Goal: Information Seeking & Learning: Check status

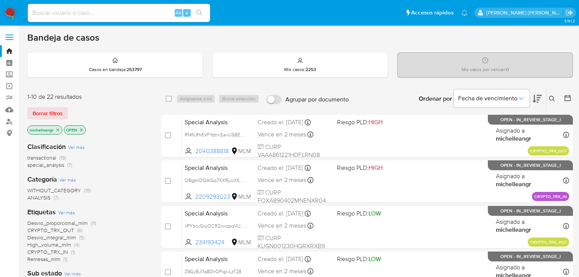
click at [63, 17] on input at bounding box center [119, 13] width 182 height 10
paste input "23/09/2025 23/09/2025 23/09/2025 24/09/2025 24/09/2025 24/09/2025 24/09/2025 24…"
type input "23/09/2025 23/09/2025 23/09/2025 24/09/2025 24/09/2025 24/09/2025 24/09/2025 24…"
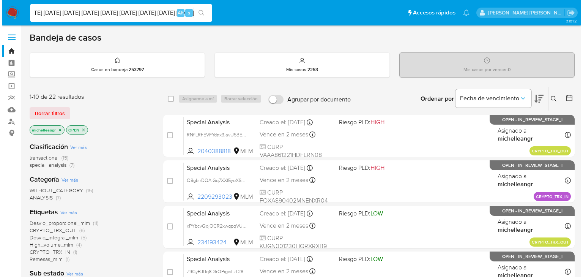
scroll to position [0, 0]
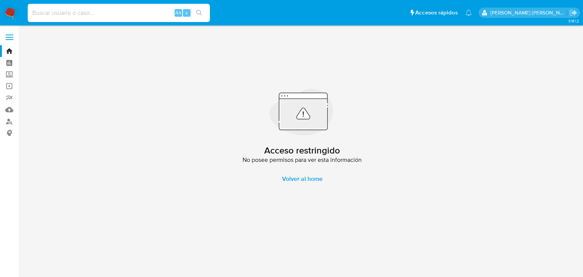
click at [68, 15] on input at bounding box center [119, 13] width 182 height 10
paste input "23/09/2025 23/09/2025 23/09/2025 24/09/2025 24/09/2025 24/09/2025 24/09/2025 24…"
click at [86, 16] on input "23/09/2025 23/09/2025 23/09/2025 24/09/2025 24/09/2025 24/09/2025 24/09/2025 24…" at bounding box center [119, 13] width 182 height 10
click at [86, 15] on input "23/09/2025 23/09/2025 23/09/2025 24/09/2025 24/09/2025 24/09/2025 24/09/2025 24…" at bounding box center [119, 13] width 182 height 10
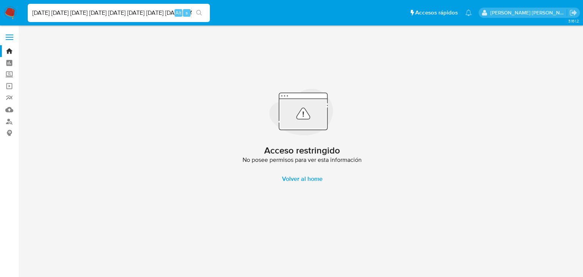
paste input "cKVZb0BGWbvyeAds3PTgtfY6"
type input "cKVZb0BGWbvyeAds3PTgtfY6"
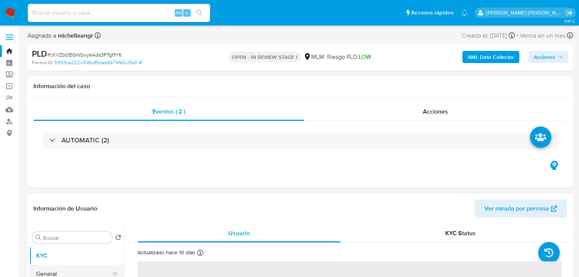
scroll to position [91, 0]
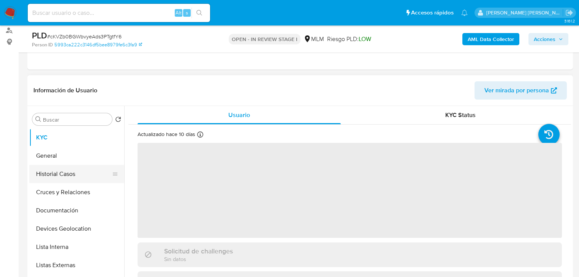
click at [82, 172] on button "Historial Casos" at bounding box center [73, 174] width 89 height 18
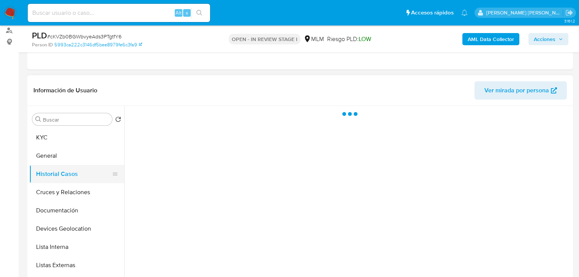
select select "10"
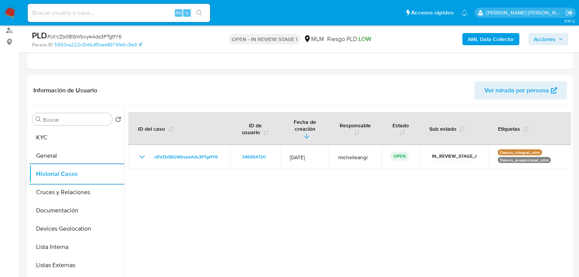
drag, startPoint x: 77, startPoint y: 9, endPoint x: 74, endPoint y: 6, distance: 4.6
click at [77, 9] on input at bounding box center [119, 13] width 182 height 10
paste input "vqeqdZ7erSDEf0KaUMpyJDU3"
type input "vqeqdZ7erSDEf0KaUMpyJDU3"
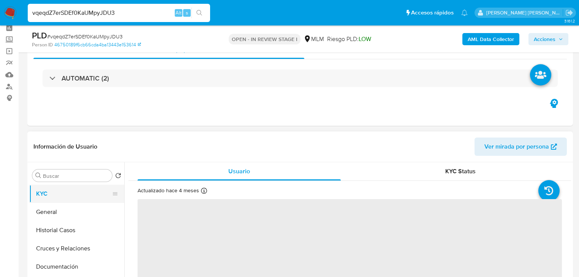
scroll to position [91, 0]
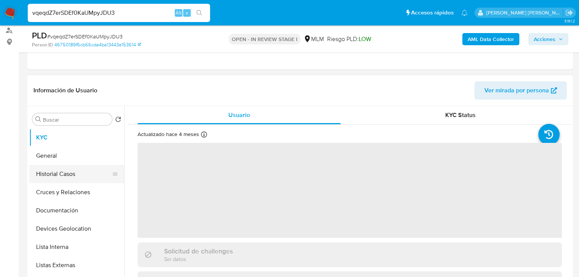
select select "10"
click at [72, 181] on button "Historial Casos" at bounding box center [73, 174] width 89 height 18
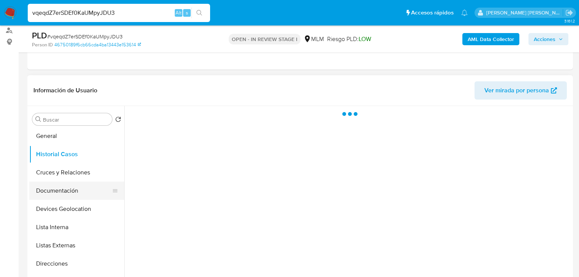
scroll to position [30, 0]
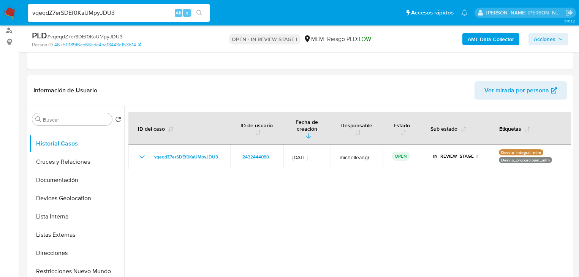
drag, startPoint x: 141, startPoint y: 12, endPoint x: 0, endPoint y: -23, distance: 145.6
paste input "1zv5sehXhV4Pn5gP3WBE0Cdp"
type input "1zv5sehXhV4Pn5gP3WBE0Cdp"
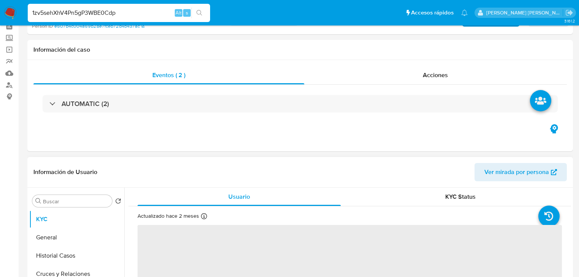
scroll to position [122, 0]
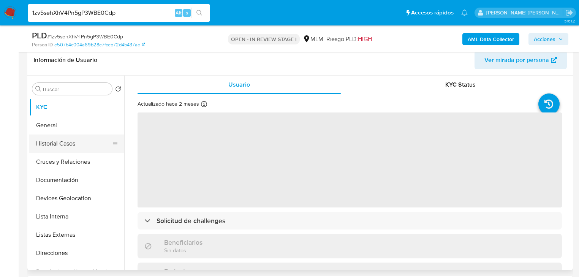
click at [76, 148] on button "Historial Casos" at bounding box center [73, 143] width 89 height 18
select select "10"
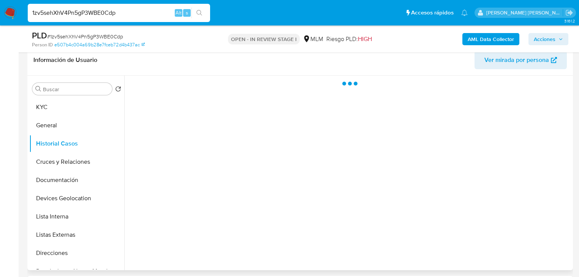
scroll to position [91, 0]
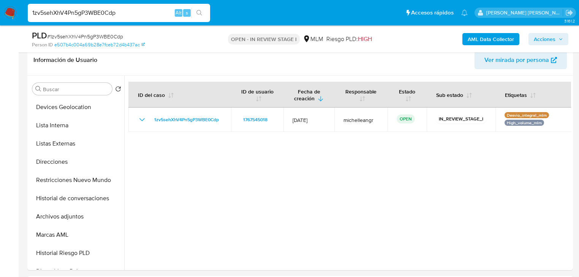
drag, startPoint x: 114, startPoint y: 12, endPoint x: 0, endPoint y: -9, distance: 115.9
paste input "cKVZb0BGWbvyeAds3PTgtfY6"
type input "cKVZb0BGWbvyeAds3PTgtfY6"
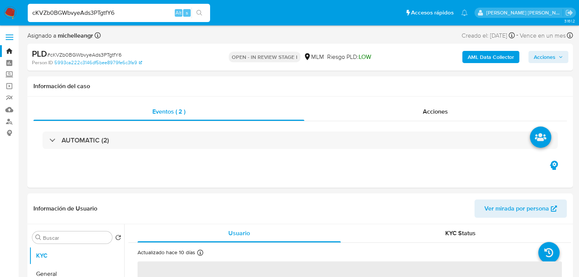
select select "10"
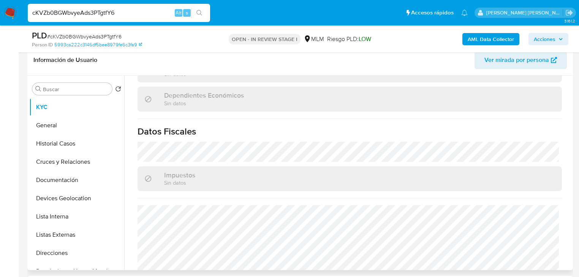
scroll to position [479, 0]
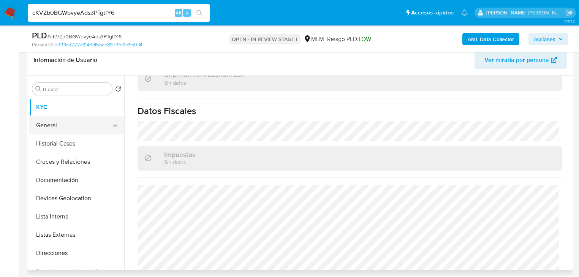
click at [74, 118] on button "General" at bounding box center [73, 125] width 89 height 18
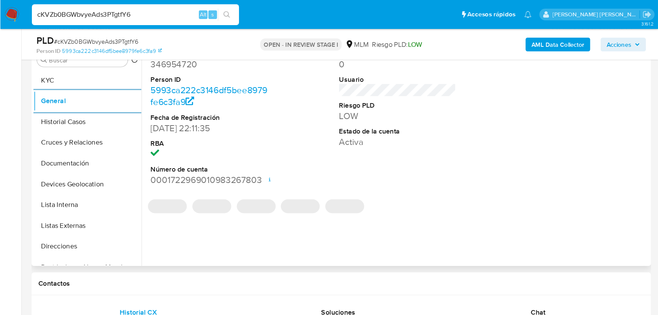
scroll to position [182, 0]
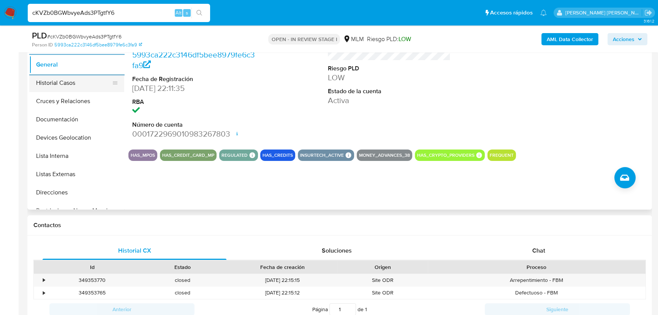
click at [77, 87] on button "Historial Casos" at bounding box center [73, 83] width 89 height 18
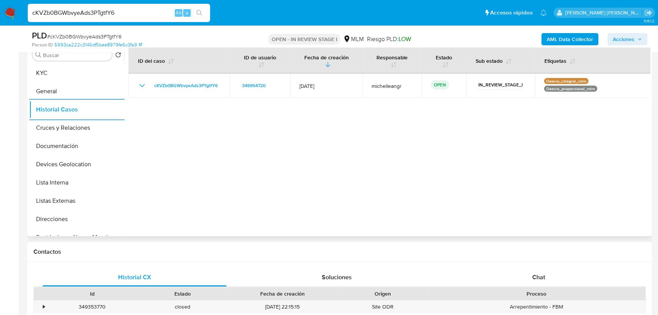
scroll to position [113, 0]
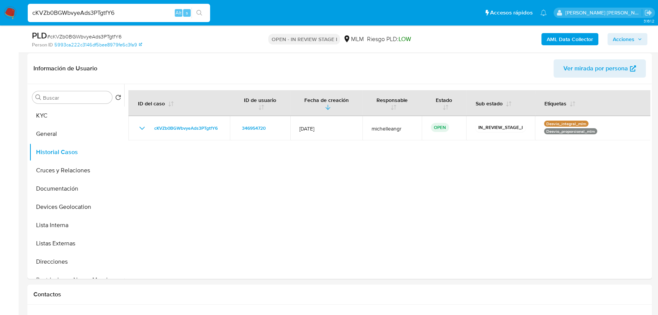
click at [117, 35] on span "# cKVZb0BGWbvyeAds3PTgtfY6" at bounding box center [84, 37] width 74 height 8
copy span "cKVZb0BGWbvyeAds3PTgtfY6"
click at [74, 174] on button "Cruces y Relaciones" at bounding box center [73, 170] width 89 height 18
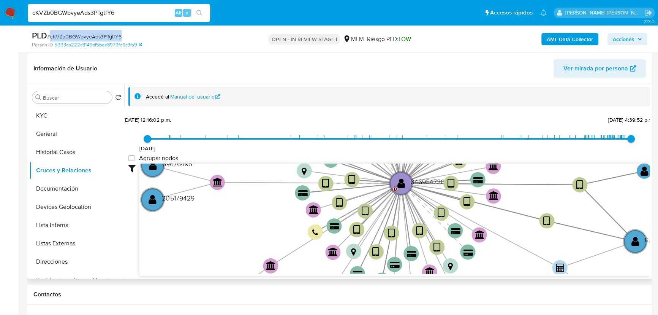
drag, startPoint x: 251, startPoint y: 204, endPoint x: 251, endPoint y: 199, distance: 5.0
click at [251, 202] on icon "device-64406b0408813b0018a7a494  user-346954720  346954720 D user-671600436 …" at bounding box center [394, 218] width 511 height 110
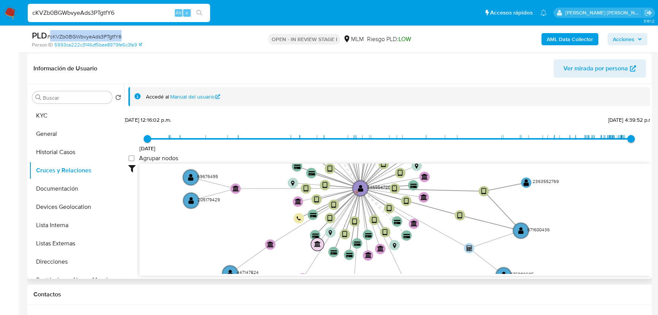
click at [314, 240] on g "device-64406b0408813b0018a7a494  user-346954720  346954720 D user-671600436 …" at bounding box center [371, 187] width 376 height 335
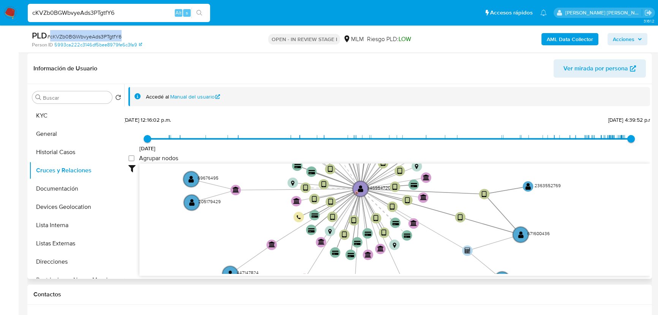
drag, startPoint x: 240, startPoint y: 208, endPoint x: 273, endPoint y: 252, distance: 54.5
click at [274, 253] on icon "device-64406b0408813b0018a7a494  user-346954720  346954720 D user-671600436 …" at bounding box center [394, 218] width 511 height 110
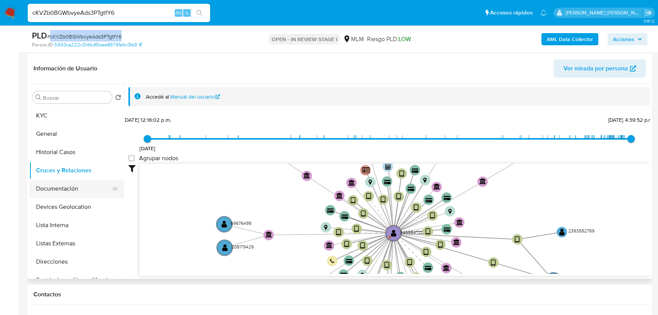
click at [75, 188] on button "Documentación" at bounding box center [73, 188] width 89 height 18
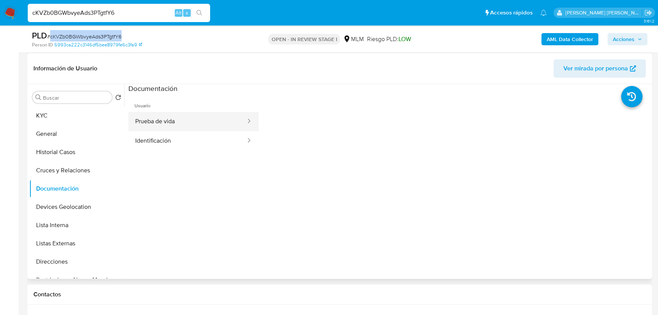
drag, startPoint x: 200, startPoint y: 135, endPoint x: 225, endPoint y: 122, distance: 28.0
click at [200, 124] on button "Prueba de vida" at bounding box center [187, 121] width 118 height 19
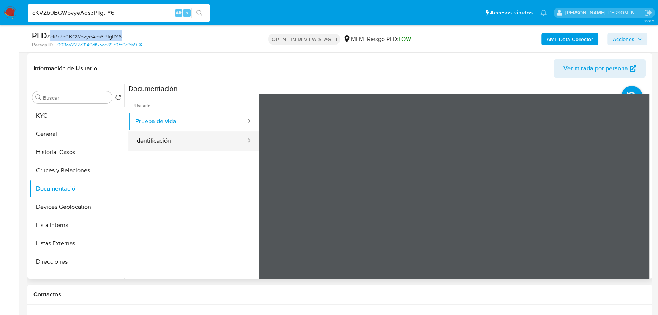
click at [182, 138] on button "Identificación" at bounding box center [187, 140] width 118 height 19
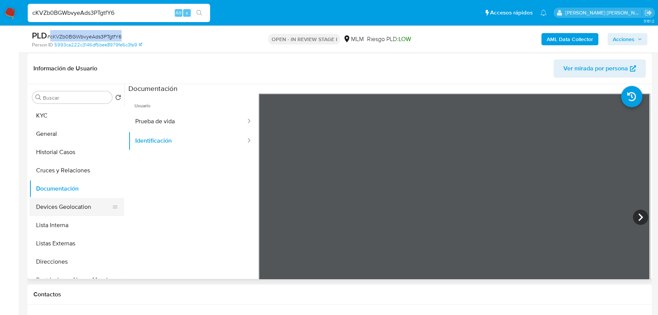
click at [91, 203] on button "Devices Geolocation" at bounding box center [73, 207] width 89 height 18
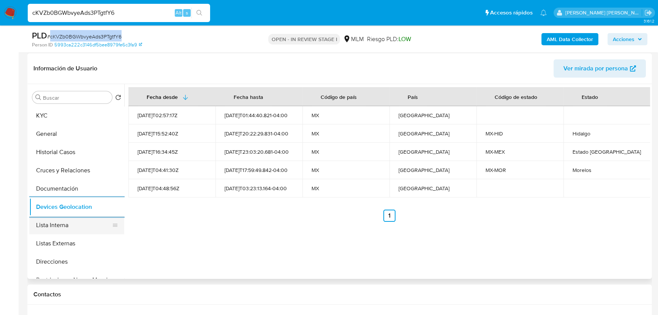
drag, startPoint x: 61, startPoint y: 231, endPoint x: 64, endPoint y: 227, distance: 4.6
click at [61, 230] on button "Lista Interna" at bounding box center [73, 225] width 89 height 18
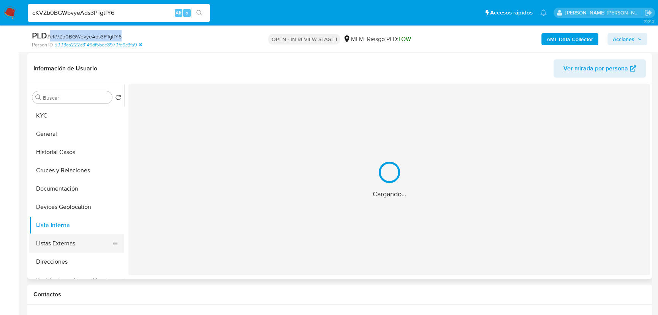
drag, startPoint x: 65, startPoint y: 239, endPoint x: 73, endPoint y: 235, distance: 8.5
click at [73, 235] on button "Listas Externas" at bounding box center [73, 243] width 89 height 18
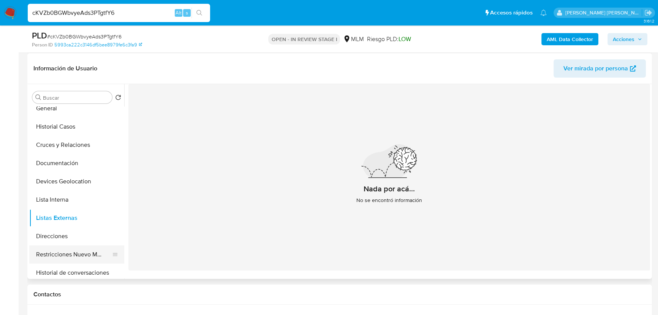
scroll to position [69, 0]
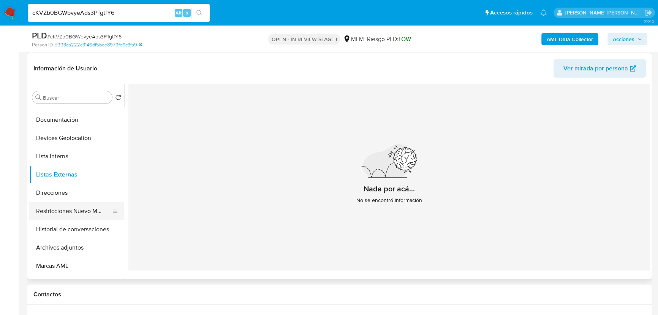
click at [89, 215] on button "Restricciones Nuevo Mundo" at bounding box center [73, 211] width 89 height 18
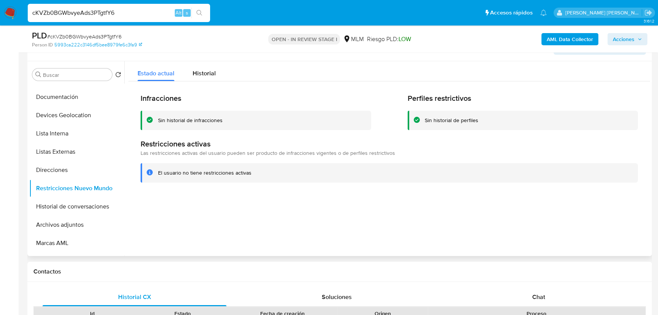
scroll to position [148, 0]
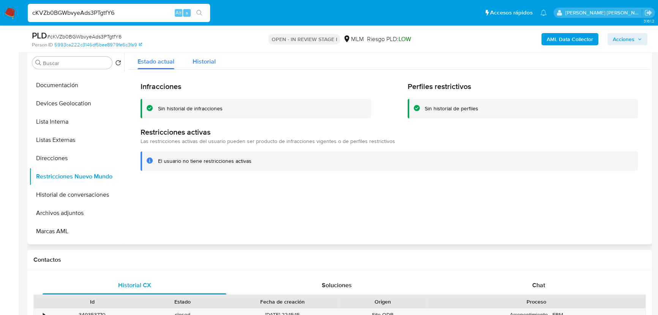
click at [205, 61] on span "Historial" at bounding box center [204, 61] width 23 height 9
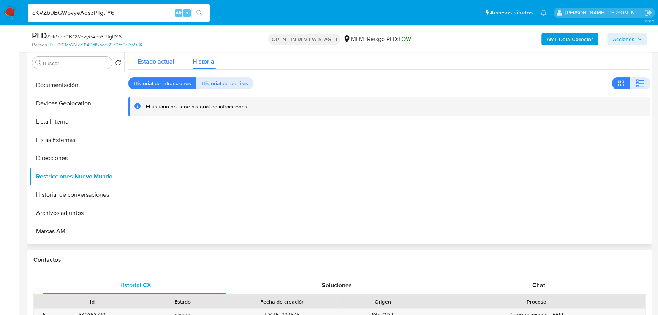
click at [163, 62] on span "Estado actual" at bounding box center [156, 61] width 37 height 9
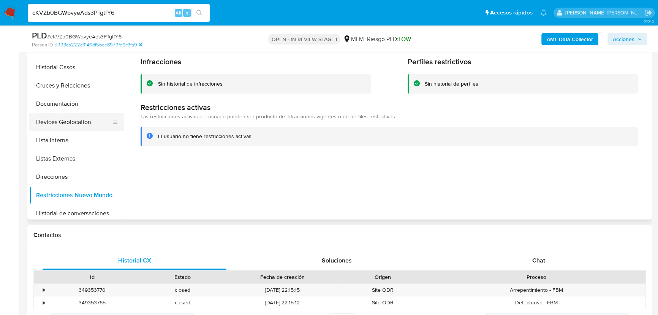
scroll to position [0, 0]
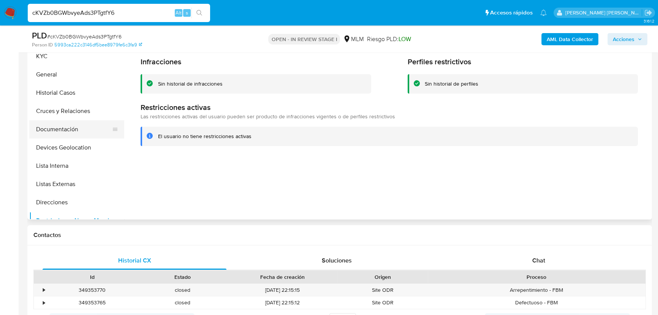
click at [65, 118] on button "Cruces y Relaciones" at bounding box center [76, 111] width 95 height 18
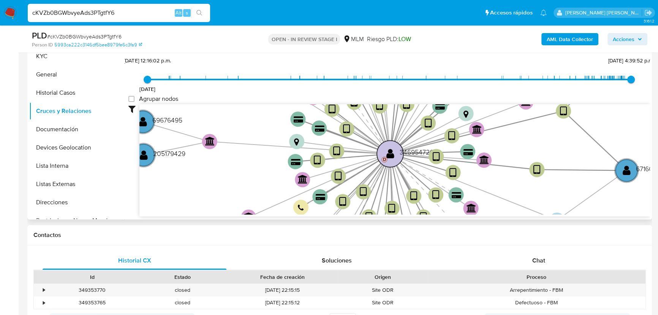
click at [383, 146] on circle at bounding box center [390, 153] width 27 height 27
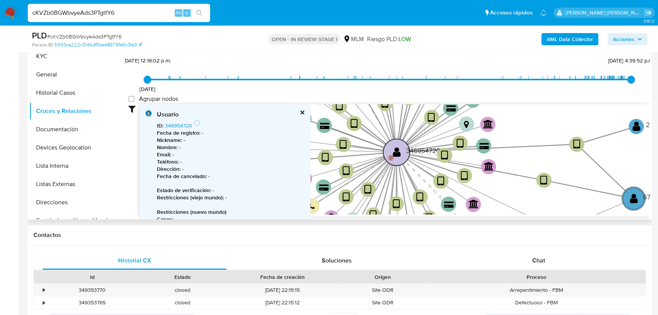
click at [391, 155] on text "D" at bounding box center [390, 157] width 3 height 7
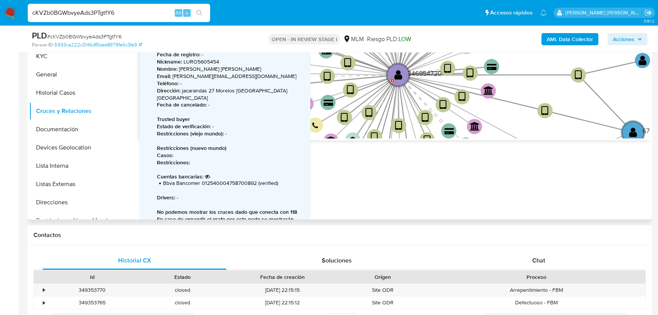
scroll to position [92, 0]
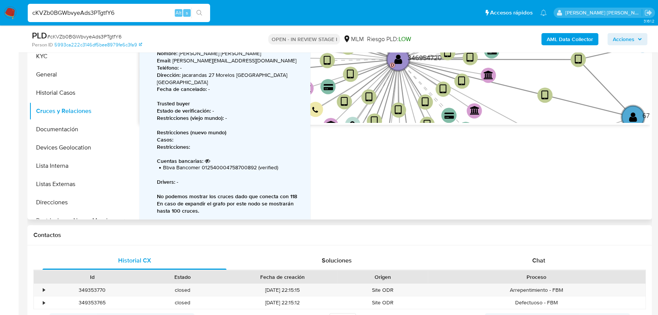
click at [206, 158] on icon at bounding box center [207, 160] width 5 height 5
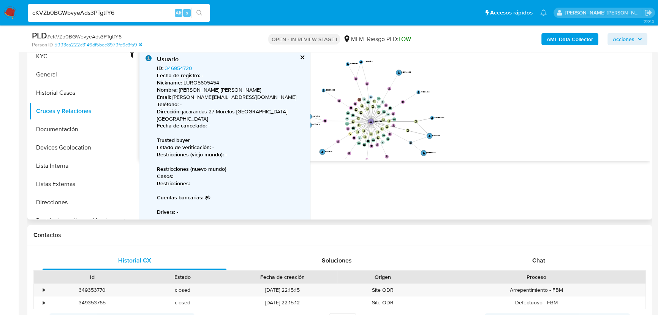
scroll to position [16, 0]
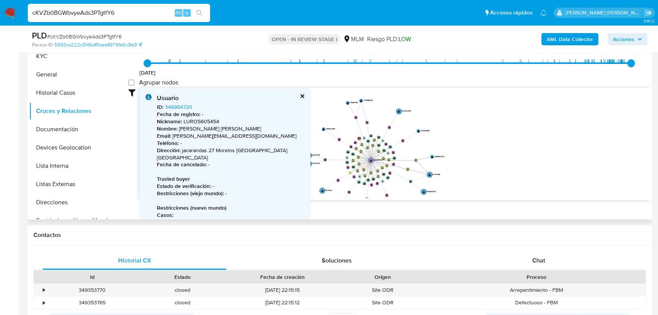
click at [304, 93] on button "cerrar" at bounding box center [301, 95] width 5 height 5
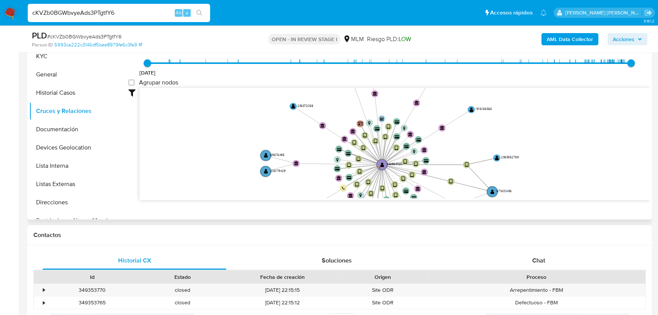
drag, startPoint x: 375, startPoint y: 155, endPoint x: 362, endPoint y: 129, distance: 29.1
click at [362, 129] on icon "device-64406b0408813b0018a7a494  user-346954720  346954720 D user-671600436 …" at bounding box center [394, 143] width 511 height 110
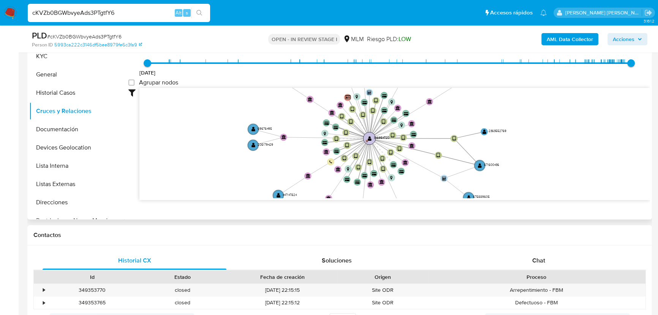
click at [371, 139] on text "" at bounding box center [370, 137] width 4 height 5
click at [372, 139] on text "" at bounding box center [370, 137] width 4 height 5
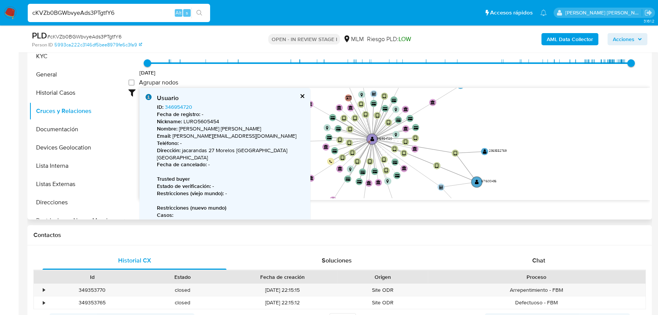
click at [302, 94] on button "cerrar" at bounding box center [301, 95] width 5 height 5
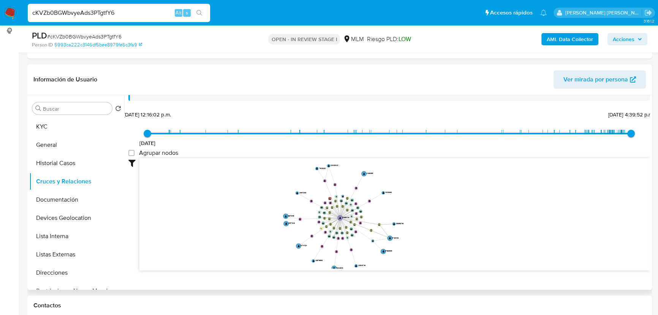
scroll to position [0, 0]
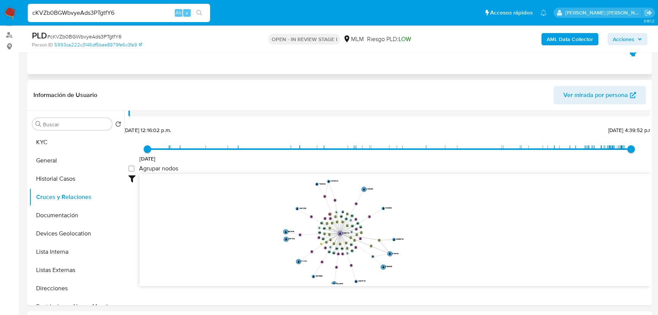
scroll to position [138, 0]
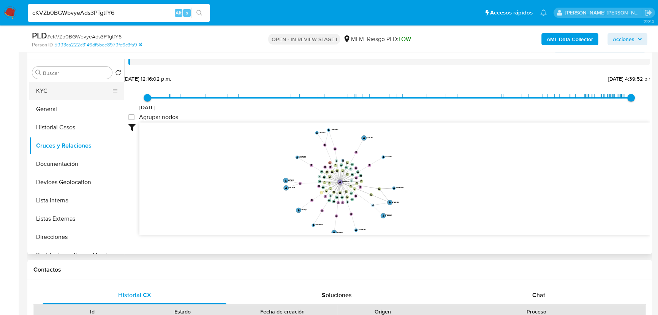
click at [49, 90] on button "KYC" at bounding box center [73, 91] width 89 height 18
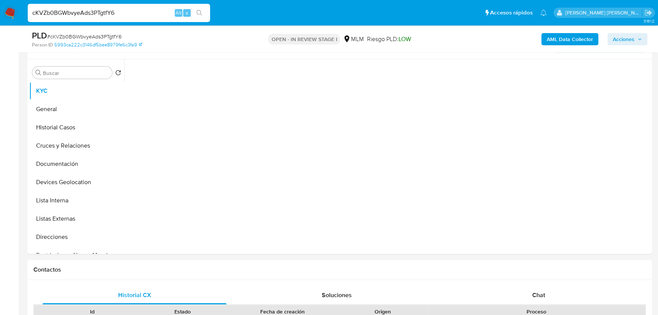
scroll to position [0, 0]
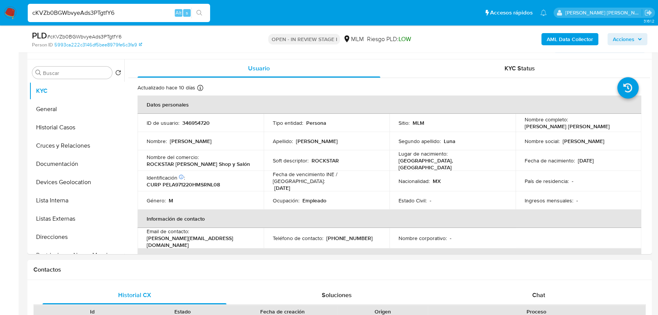
click at [341, 177] on p "Fecha de vencimiento INE / Pasaporte :" at bounding box center [327, 178] width 108 height 14
click at [209, 189] on tbody "ID de usuario : 346954720 Tipo entidad : Persona Sitio : MLM Nombre completo : …" at bounding box center [390, 162] width 504 height 96
drag, startPoint x: 253, startPoint y: 234, endPoint x: 210, endPoint y: 193, distance: 58.9
click at [193, 233] on div "Email de contacto : rommel.rhcl@gmail.com" at bounding box center [201, 238] width 108 height 21
copy p "[PERSON_NAME][EMAIL_ADDRESS][DOMAIN_NAME]"
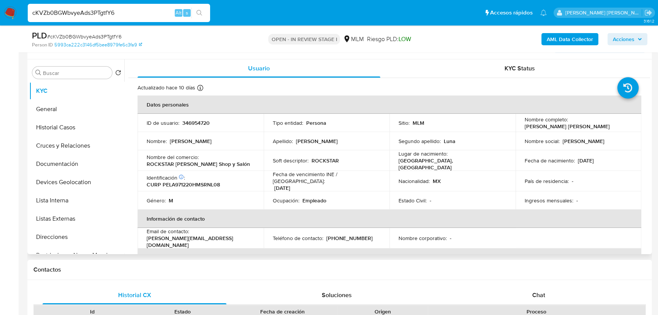
click at [373, 228] on td "Teléfono de contacto : (777) 3343917" at bounding box center [327, 238] width 126 height 21
click at [348, 234] on p "[PHONE_NUMBER]" at bounding box center [349, 237] width 46 height 7
copy p "3343917"
drag, startPoint x: 67, startPoint y: 141, endPoint x: 66, endPoint y: 110, distance: 30.4
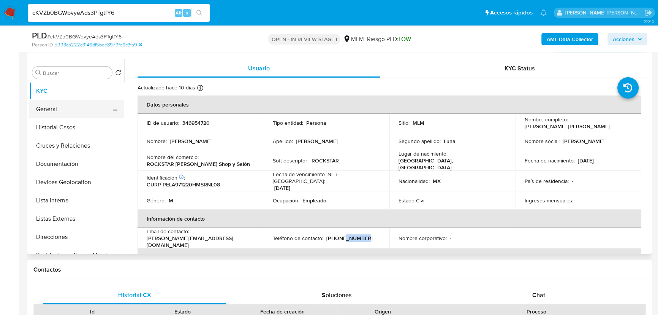
click at [67, 139] on button "Cruces y Relaciones" at bounding box center [76, 145] width 95 height 18
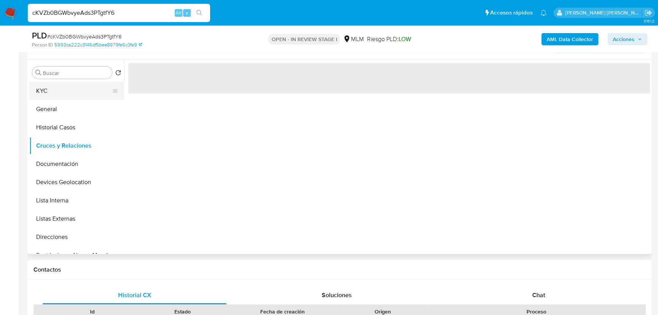
click at [57, 91] on button "KYC" at bounding box center [73, 91] width 89 height 18
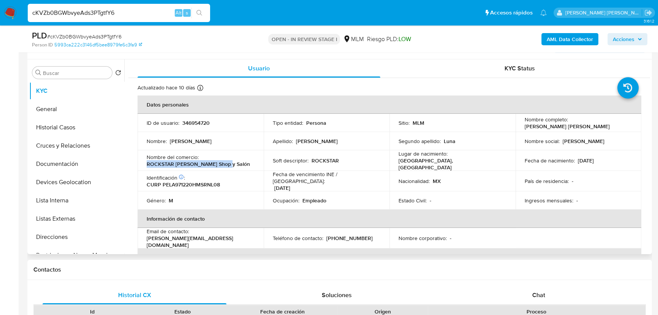
drag, startPoint x: 227, startPoint y: 160, endPoint x: 142, endPoint y: 161, distance: 84.3
click at [142, 161] on td "Nombre del comercio : ROCKSTAR Barber Shop y Salón" at bounding box center [201, 160] width 126 height 21
copy p "ROCKSTAR Barber Shop y Salón"
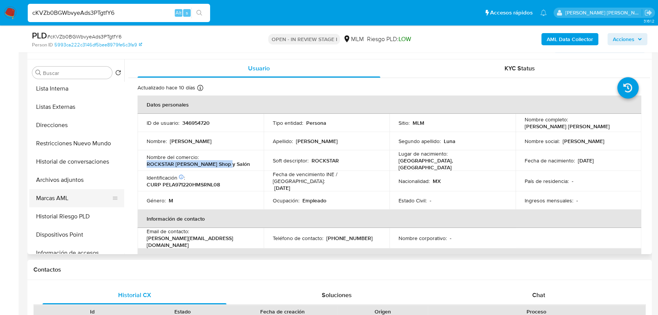
scroll to position [138, 0]
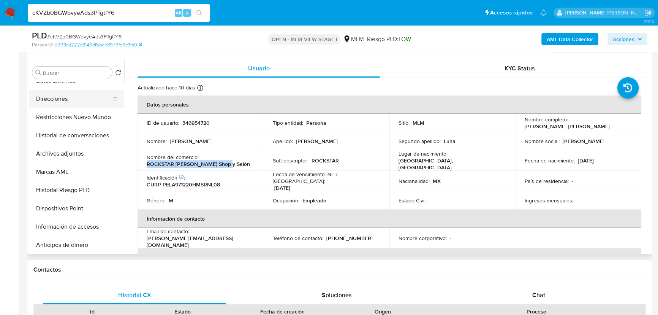
click at [55, 92] on button "Direcciones" at bounding box center [73, 99] width 89 height 18
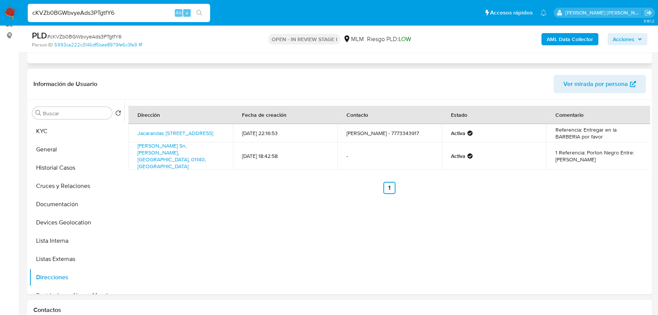
scroll to position [34, 0]
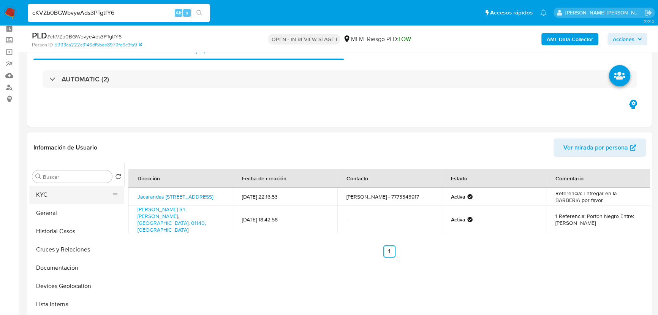
click at [64, 201] on button "KYC" at bounding box center [73, 194] width 89 height 18
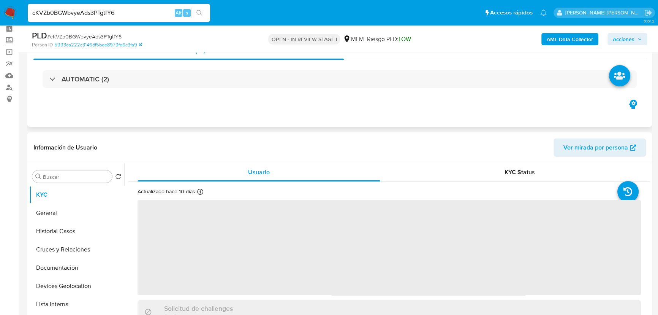
drag, startPoint x: 67, startPoint y: 190, endPoint x: 144, endPoint y: 114, distance: 107.4
click at [68, 190] on button "KYC" at bounding box center [76, 194] width 95 height 18
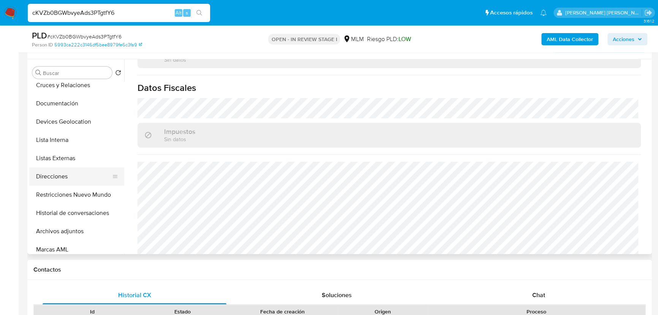
scroll to position [103, 0]
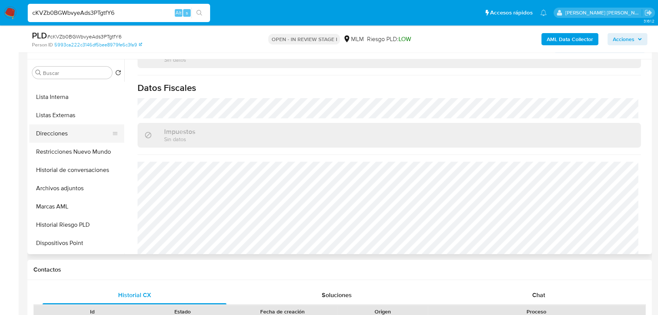
click at [43, 131] on button "Direcciones" at bounding box center [73, 133] width 89 height 18
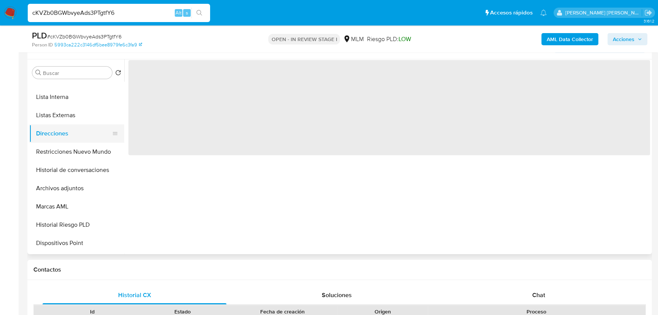
scroll to position [0, 0]
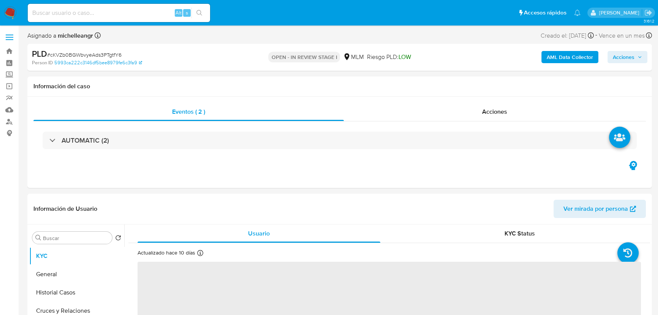
select select "10"
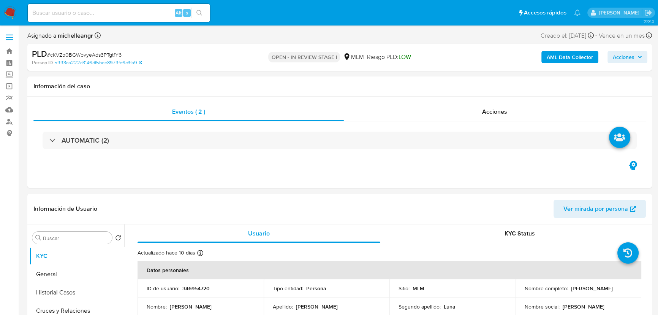
click at [103, 16] on input at bounding box center [119, 13] width 182 height 10
paste input "1724108675"
type input "1724108675"
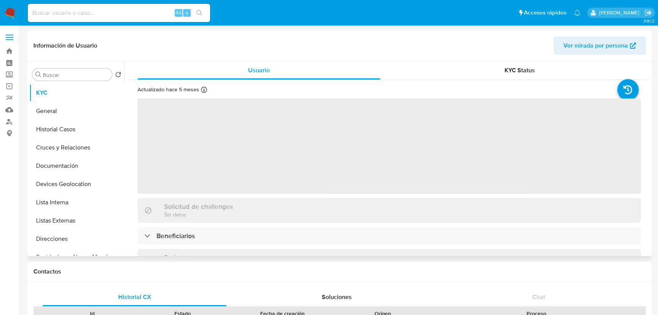
select select "10"
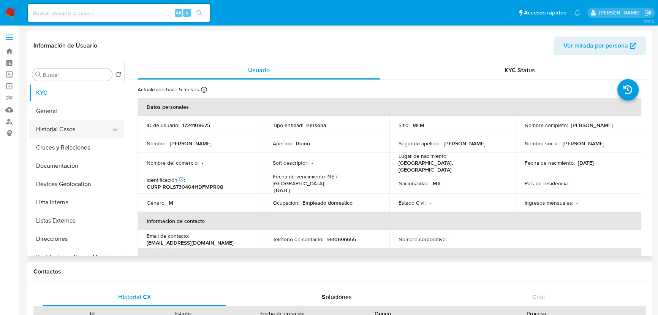
click at [81, 129] on button "Historial Casos" at bounding box center [73, 129] width 89 height 18
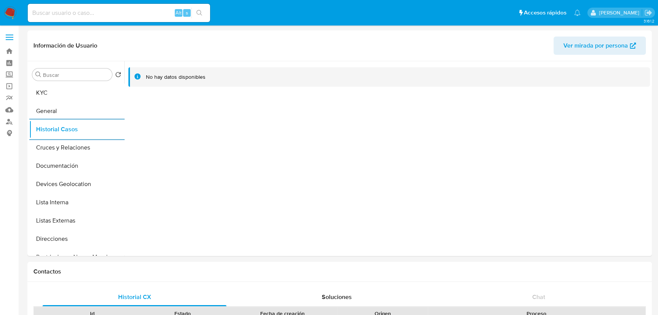
drag, startPoint x: 129, startPoint y: 13, endPoint x: 0, endPoint y: -7, distance: 130.3
paste input "189315634"
type input "189315634"
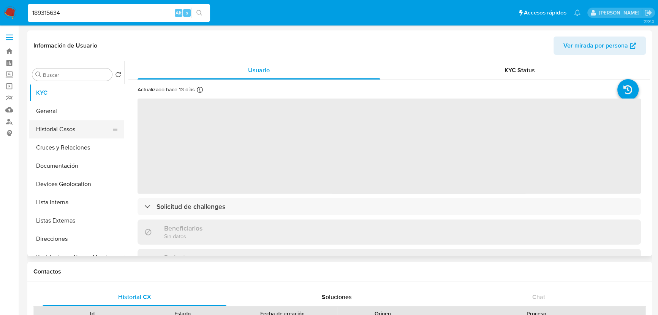
select select "10"
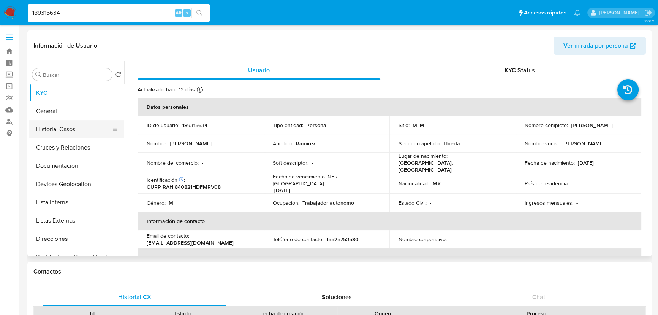
click at [83, 132] on button "Historial Casos" at bounding box center [73, 129] width 89 height 18
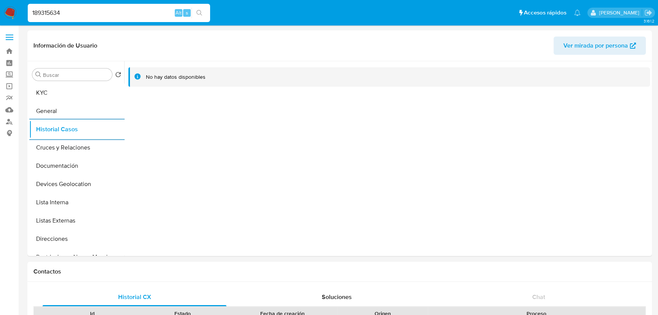
drag, startPoint x: 72, startPoint y: 14, endPoint x: 0, endPoint y: -9, distance: 75.3
paste input "448983741"
type input "448983741"
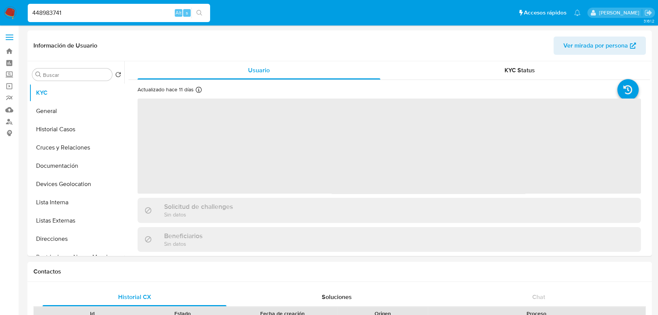
select select "10"
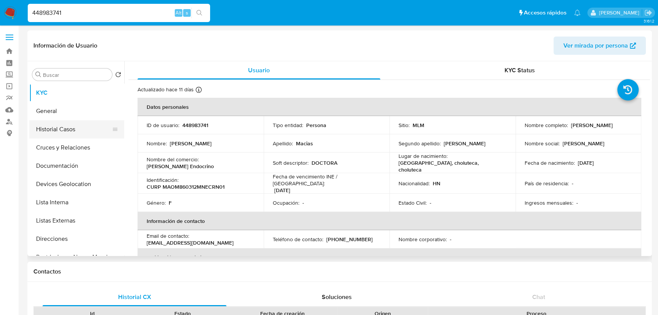
drag, startPoint x: 93, startPoint y: 135, endPoint x: 100, endPoint y: 125, distance: 12.9
click at [93, 134] on button "Historial Casos" at bounding box center [73, 129] width 89 height 18
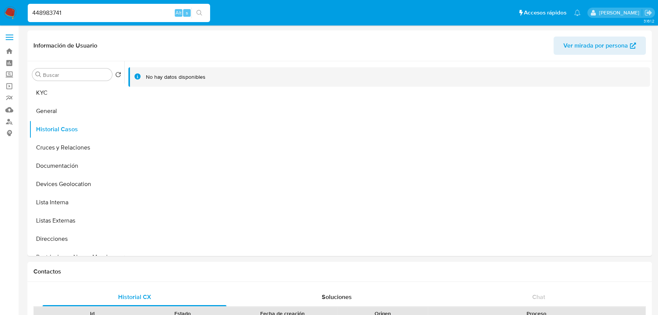
drag, startPoint x: 72, startPoint y: 11, endPoint x: 0, endPoint y: -4, distance: 73.4
paste input "2110713329"
type input "2110713329"
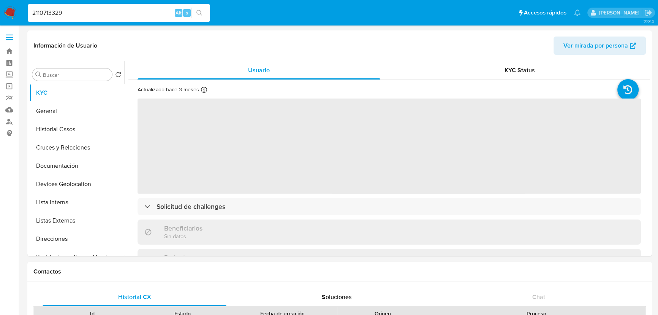
select select "10"
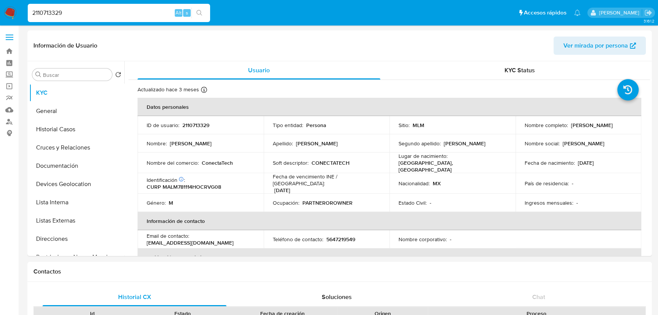
drag, startPoint x: 64, startPoint y: 12, endPoint x: 7, endPoint y: 7, distance: 57.2
click at [8, 7] on nav "Pausado Ver notificaciones 2110713329 Alt s Accesos rápidos Presiona las siguie…" at bounding box center [329, 12] width 658 height 25
drag, startPoint x: 71, startPoint y: 131, endPoint x: 79, endPoint y: 53, distance: 78.3
click at [71, 130] on button "Historial Casos" at bounding box center [76, 129] width 95 height 18
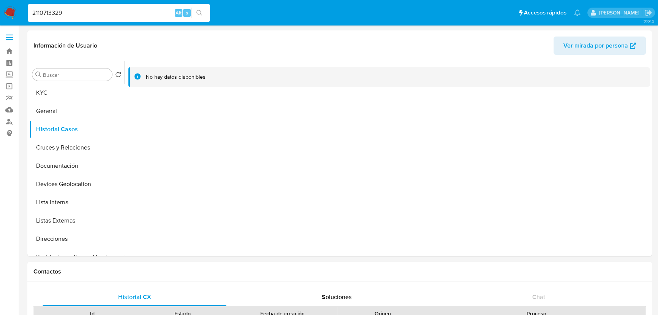
paste input "1348253358"
type input "1348253358"
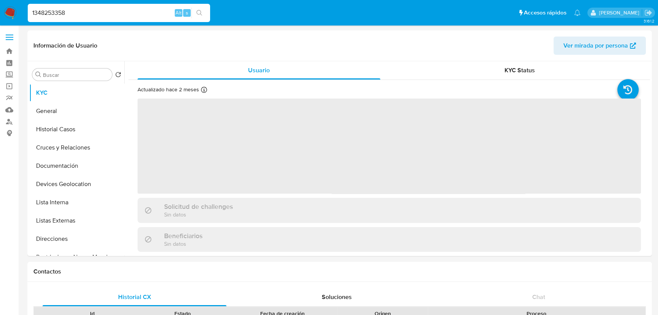
select select "10"
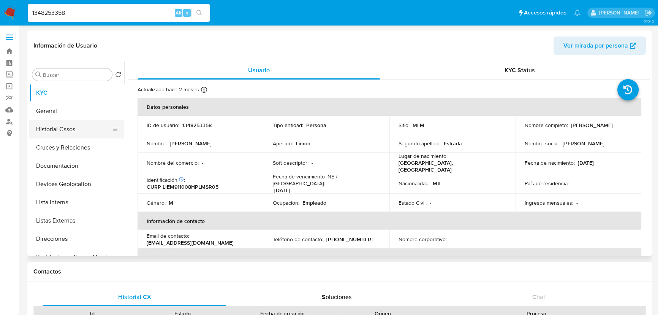
click at [46, 124] on button "Historial Casos" at bounding box center [73, 129] width 89 height 18
